Goal: Book appointment/travel/reservation

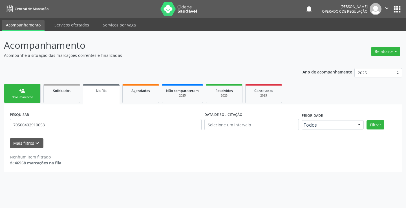
click at [19, 85] on link "person_add Nova marcação" at bounding box center [22, 93] width 37 height 19
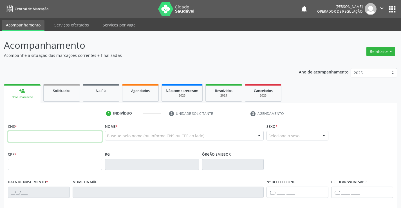
click at [35, 135] on input "text" at bounding box center [55, 136] width 94 height 11
type input "704 5083 4939 7317"
type input "1386480185"
type input "[DATE]"
type input "[PHONE_NUMBER]"
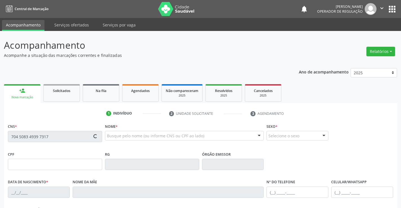
type input "[PHONE_NUMBER]"
type input "102.966.305-00"
type input "S/N"
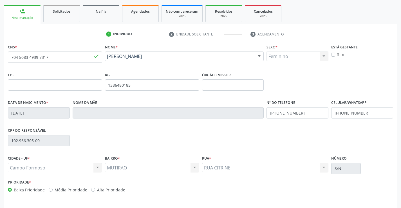
scroll to position [97, 0]
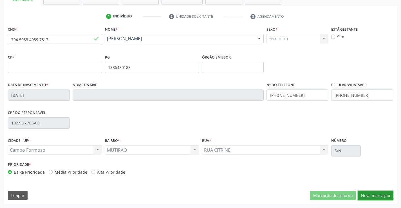
click at [380, 197] on button "Nova marcação" at bounding box center [375, 196] width 35 height 10
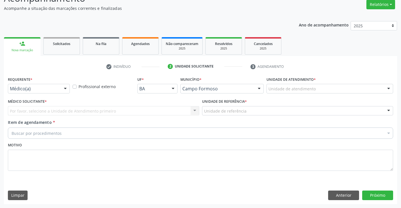
click at [68, 86] on div at bounding box center [65, 89] width 8 height 10
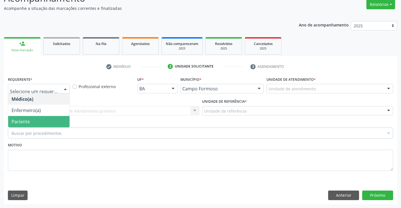
click at [43, 118] on span "Paciente" at bounding box center [38, 121] width 61 height 11
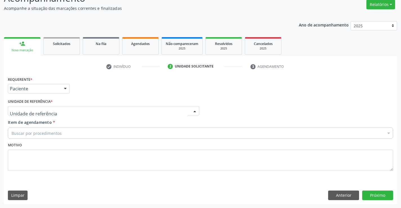
click at [119, 111] on div at bounding box center [104, 111] width 192 height 10
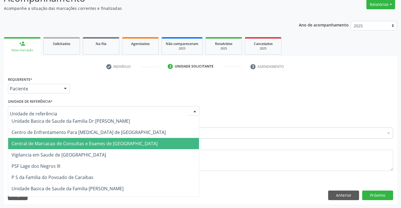
click at [101, 142] on span "Central de Marcacao de Consultas e Exames de [GEOGRAPHIC_DATA]" at bounding box center [85, 144] width 146 height 6
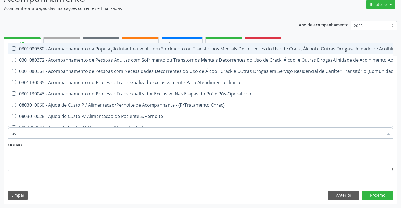
type input "usg"
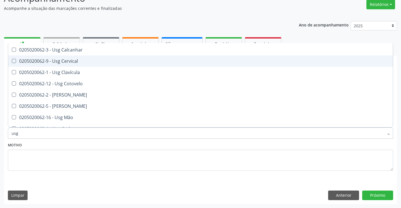
scroll to position [56, 0]
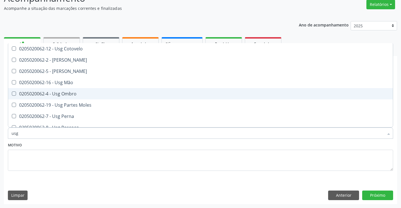
click at [78, 90] on span "0205020062-4 - Usg Ombro" at bounding box center [200, 93] width 385 height 11
checkbox Ombro "true"
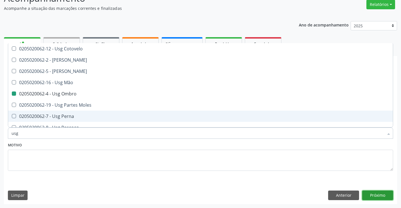
click at [372, 195] on button "Próximo" at bounding box center [378, 196] width 31 height 10
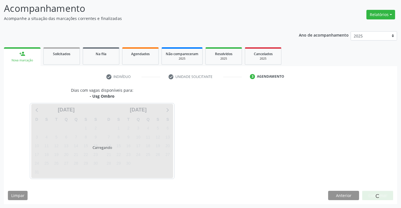
scroll to position [0, 0]
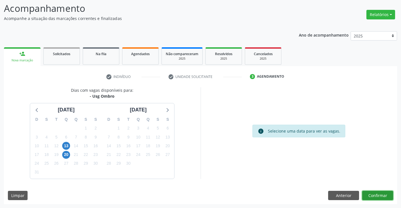
click at [376, 195] on button "Confirmar" at bounding box center [378, 196] width 31 height 10
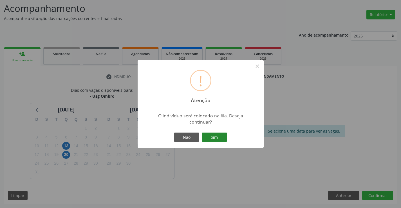
click at [219, 133] on button "Sim" at bounding box center [214, 138] width 25 height 10
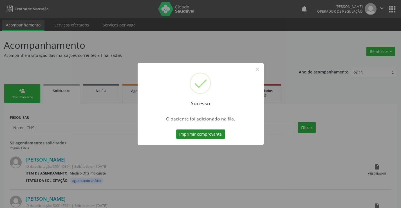
click at [204, 131] on button "Imprimir comprovante" at bounding box center [200, 135] width 49 height 10
